Goal: Use online tool/utility: Utilize a website feature to perform a specific function

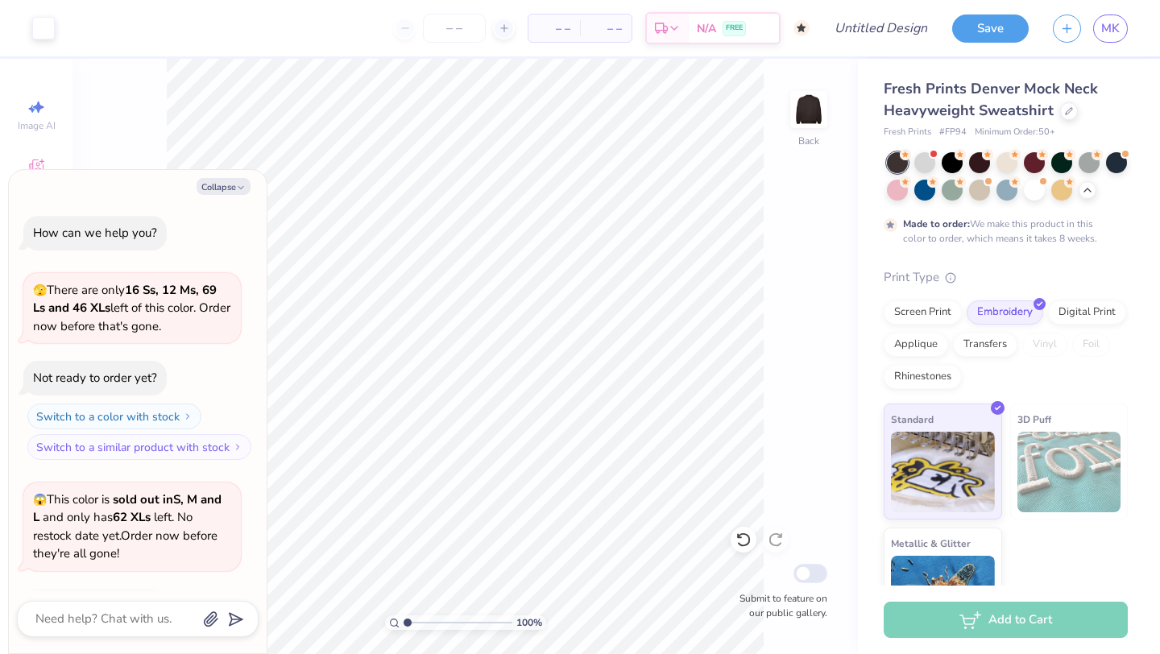
scroll to position [2137, 0]
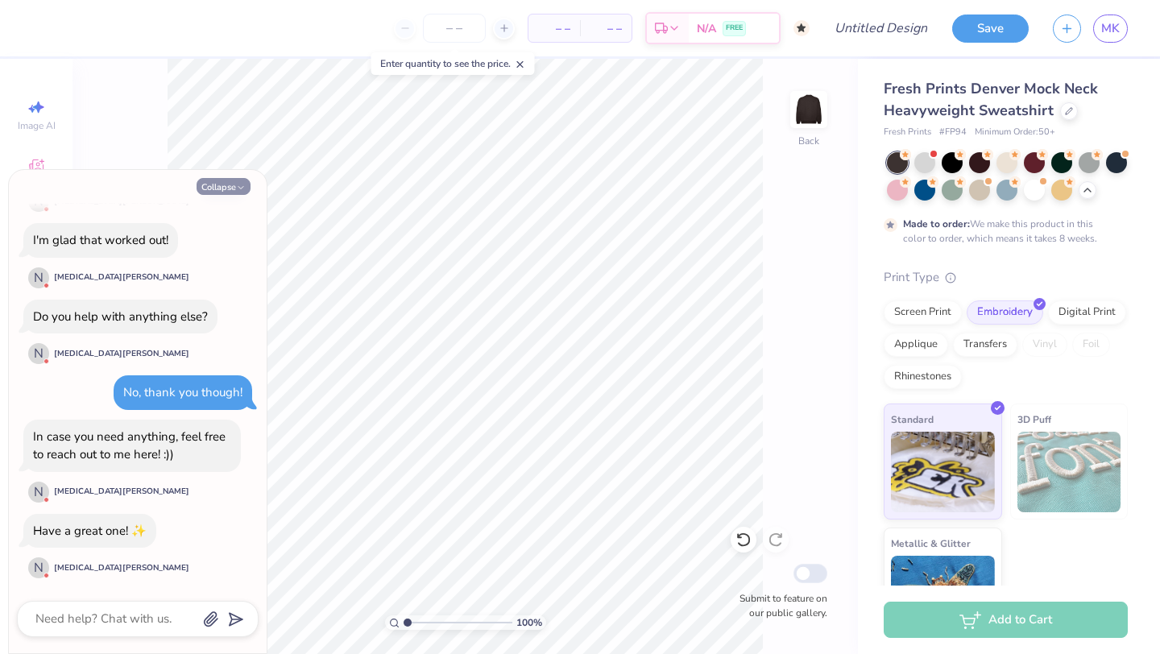
click at [229, 184] on button "Collapse" at bounding box center [224, 186] width 54 height 17
type textarea "x"
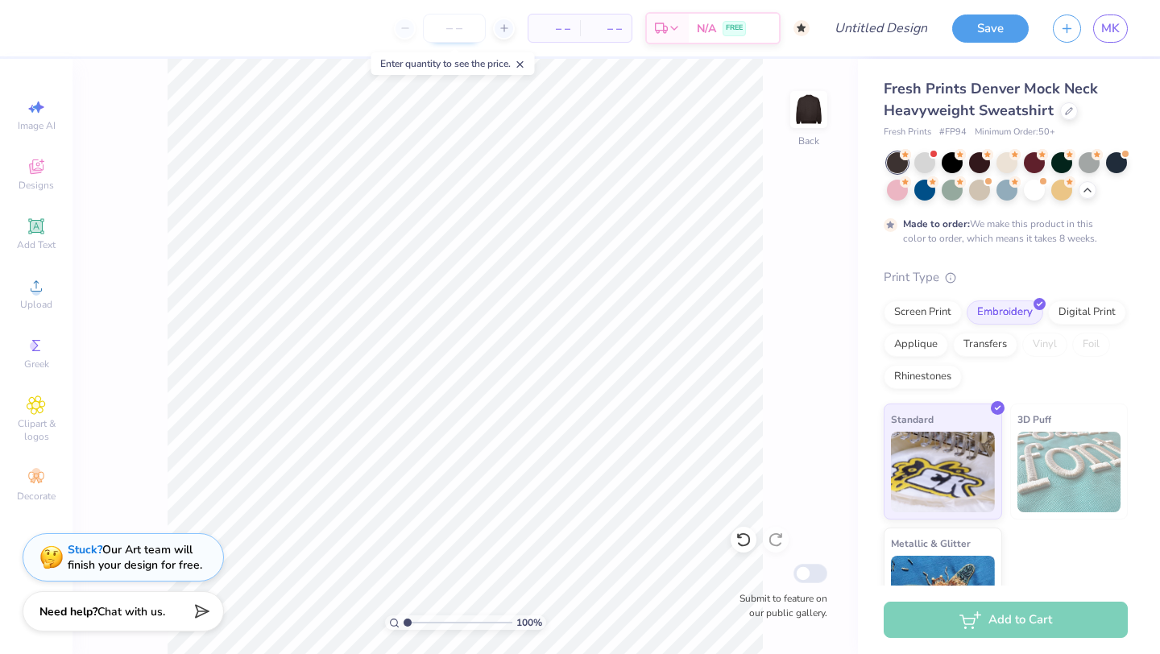
click at [460, 28] on input "number" at bounding box center [454, 28] width 63 height 29
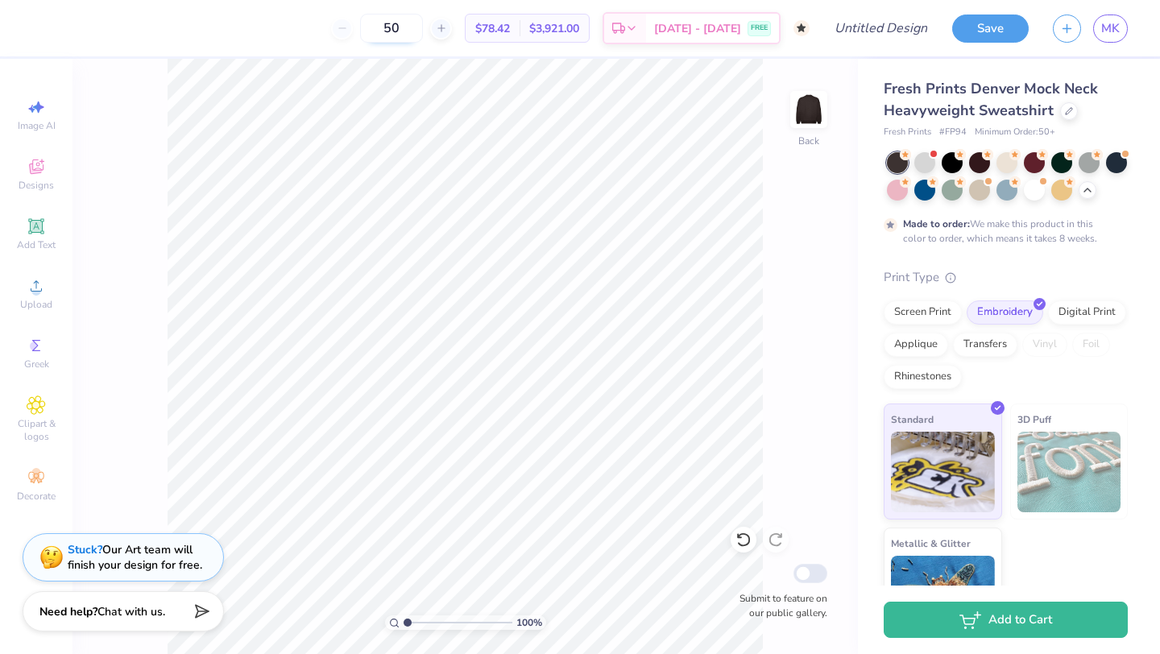
click at [423, 32] on input "50" at bounding box center [391, 28] width 63 height 29
click at [423, 31] on input "50" at bounding box center [391, 28] width 63 height 29
type input "50"
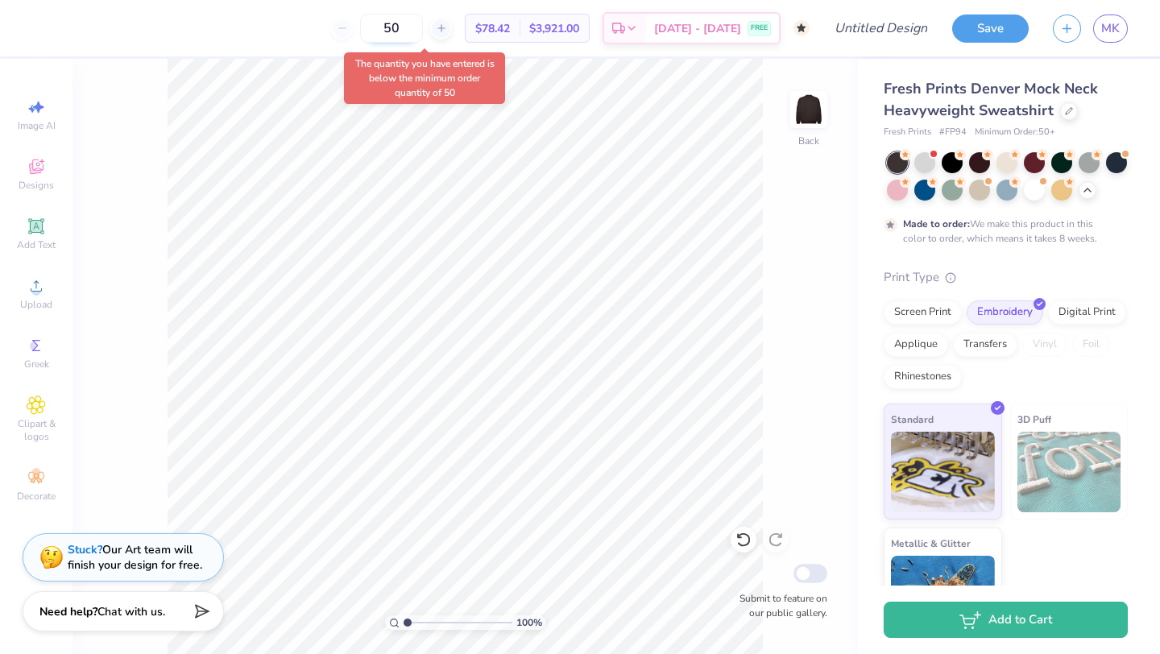
click at [423, 35] on input "50" at bounding box center [391, 28] width 63 height 29
click at [423, 34] on input "50" at bounding box center [391, 28] width 63 height 29
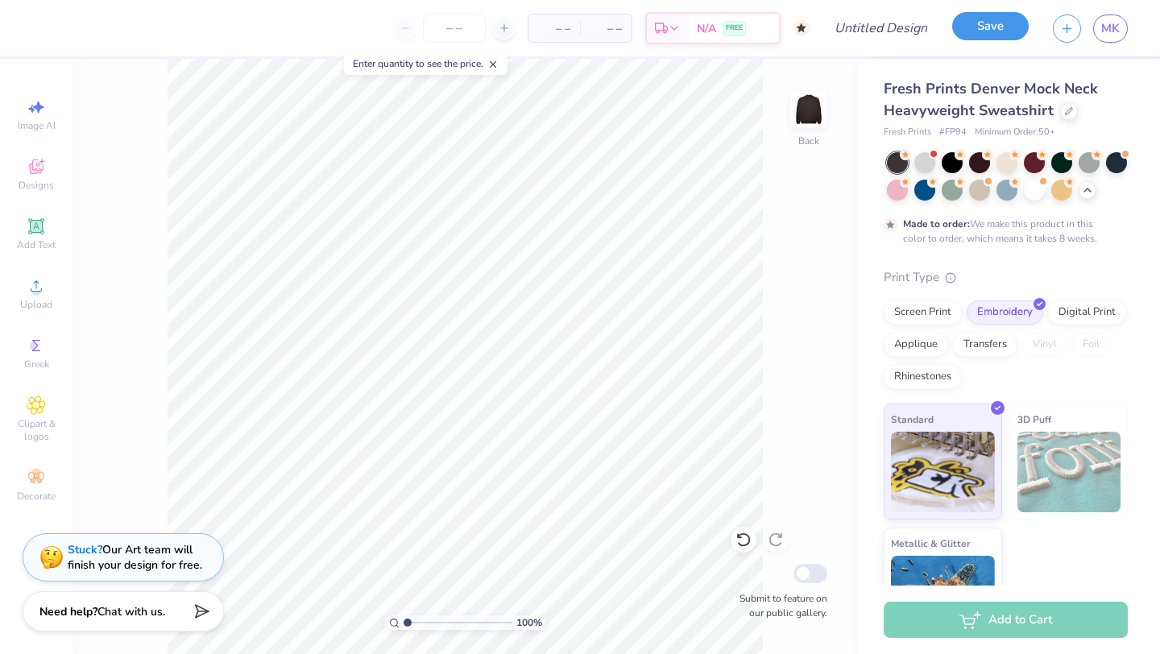
click at [996, 27] on button "Save" at bounding box center [990, 26] width 77 height 28
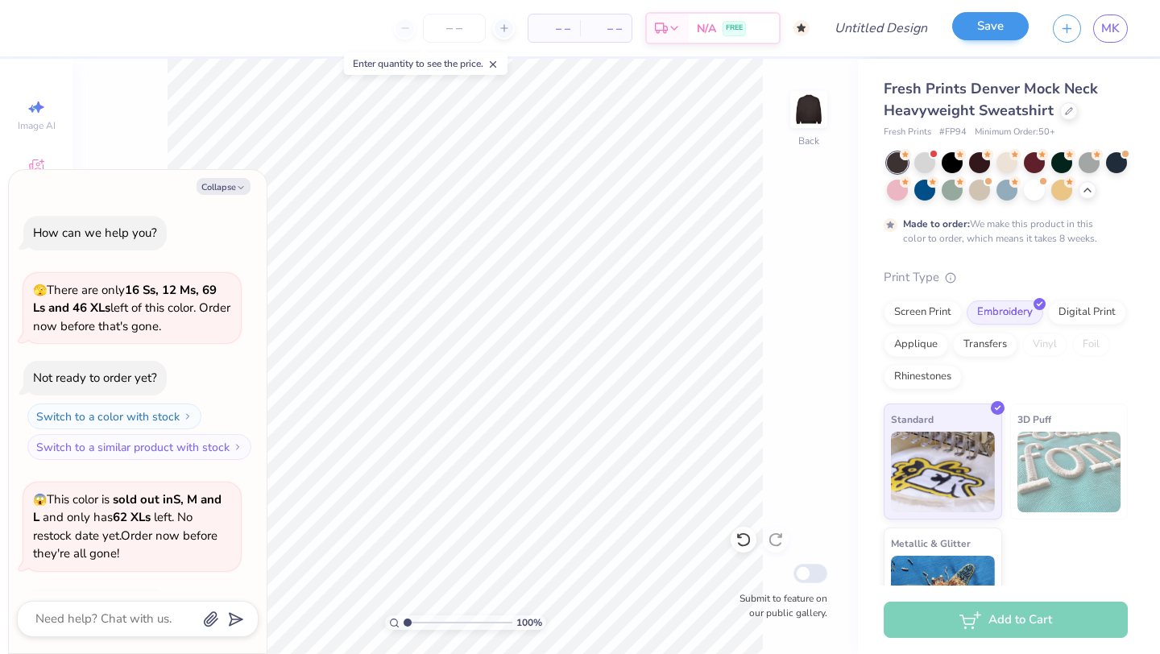
scroll to position [2181, 0]
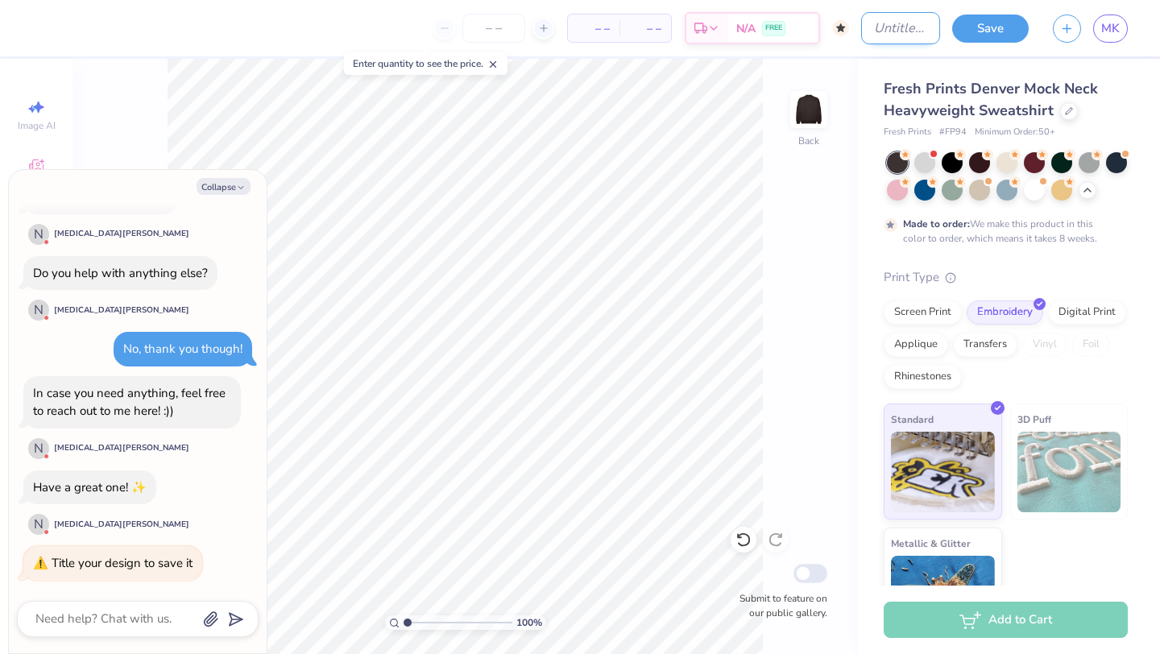
type textarea "x"
click at [888, 31] on input "Design Title" at bounding box center [900, 28] width 79 height 32
type input "Mock Neck"
click at [984, 31] on button "Save" at bounding box center [990, 26] width 77 height 28
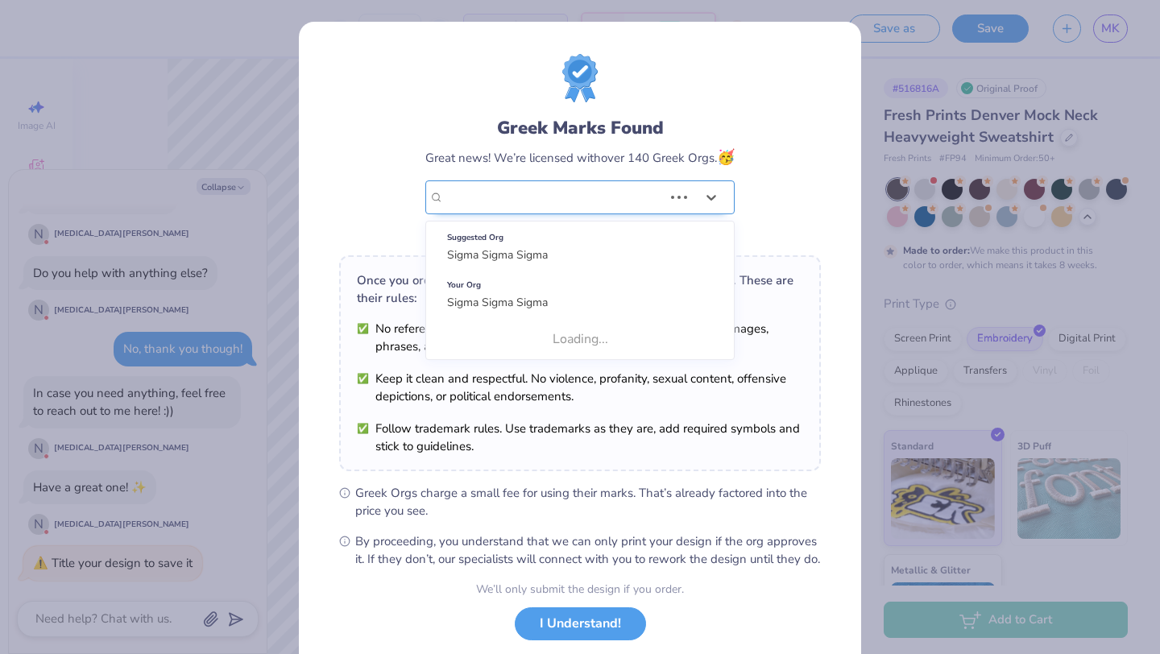
click at [637, 200] on div "Sigma Sigma Sigma" at bounding box center [553, 197] width 222 height 32
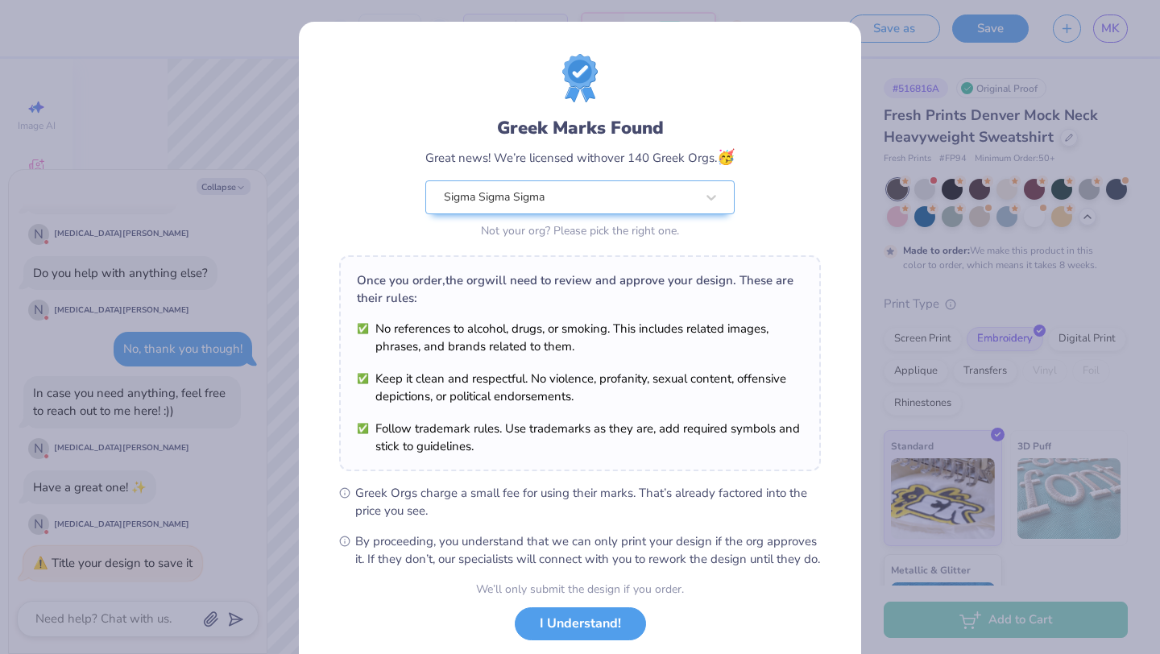
click at [837, 233] on div "Greek Marks Found Great news! We’re licensed with over 140 Greek Orgs. 🥳 Sigma …" at bounding box center [580, 368] width 562 height 693
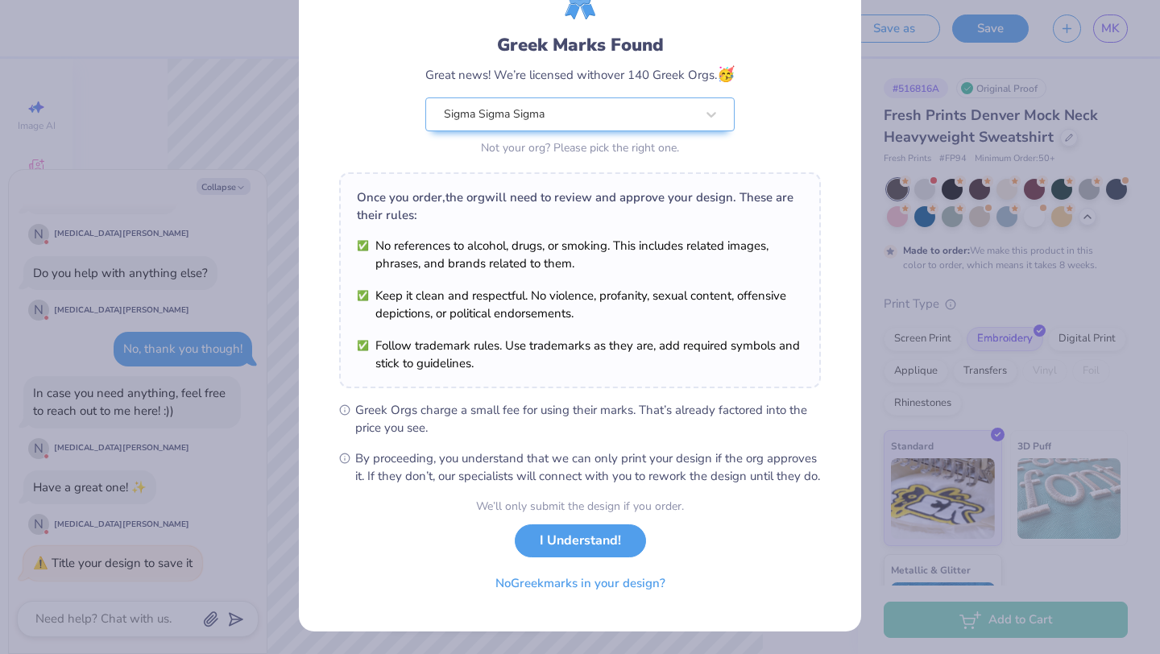
scroll to position [98, 0]
click at [567, 539] on button "I Understand!" at bounding box center [580, 536] width 131 height 33
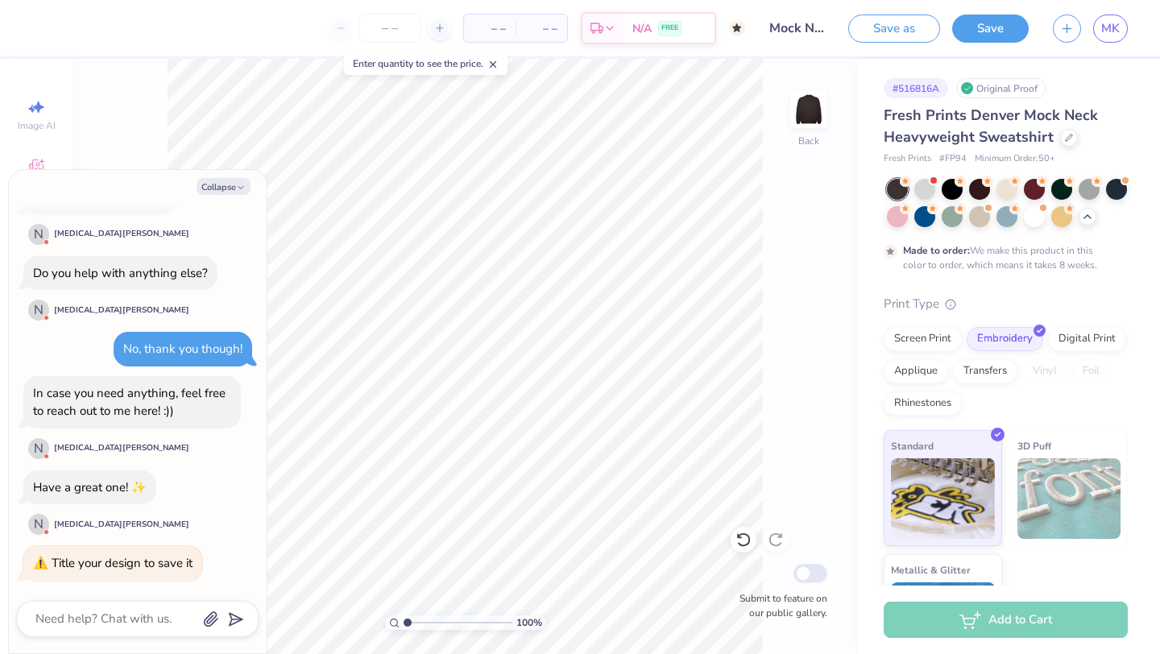
scroll to position [0, 0]
click at [1104, 26] on span "MK" at bounding box center [1110, 28] width 19 height 19
click at [239, 182] on button "Collapse" at bounding box center [224, 186] width 54 height 17
type textarea "x"
